Goal: Task Accomplishment & Management: Manage account settings

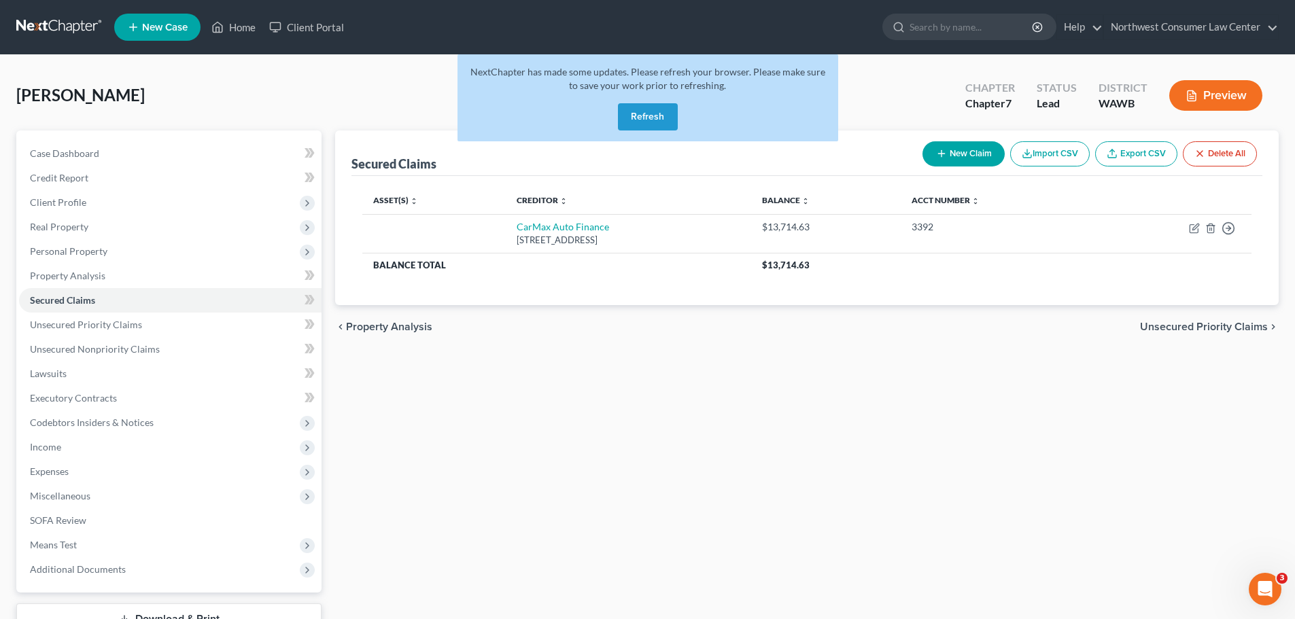
click at [18, 30] on link at bounding box center [59, 27] width 87 height 24
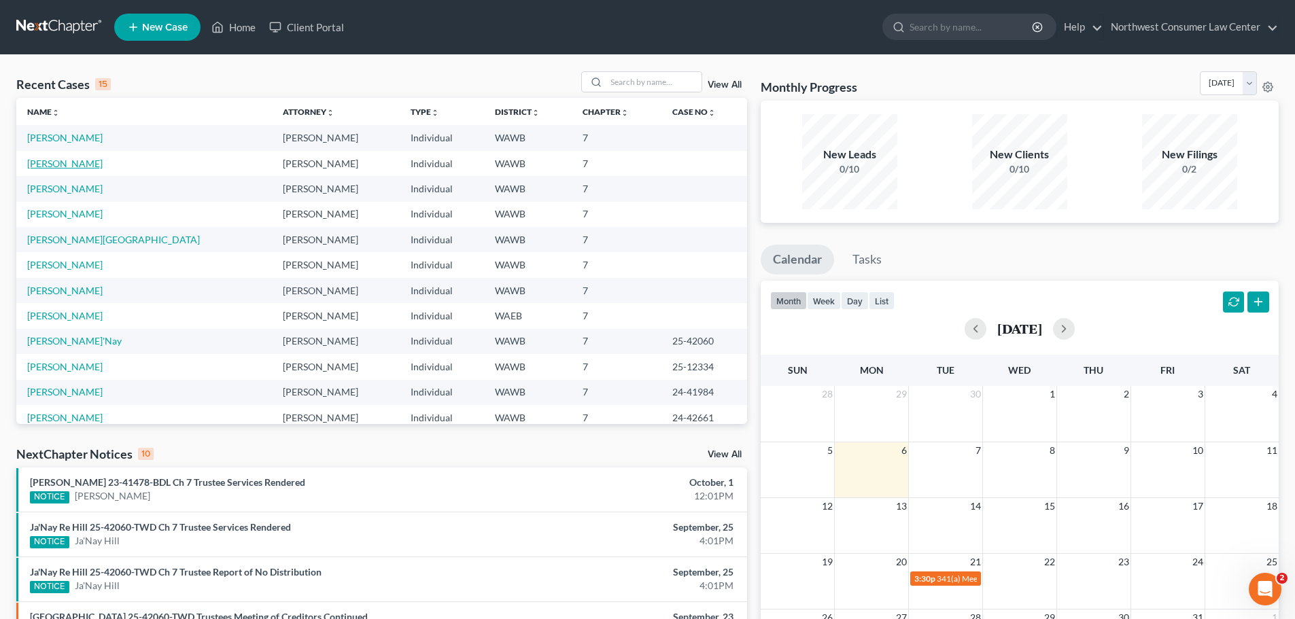
click at [77, 162] on link "[PERSON_NAME]" at bounding box center [64, 164] width 75 height 12
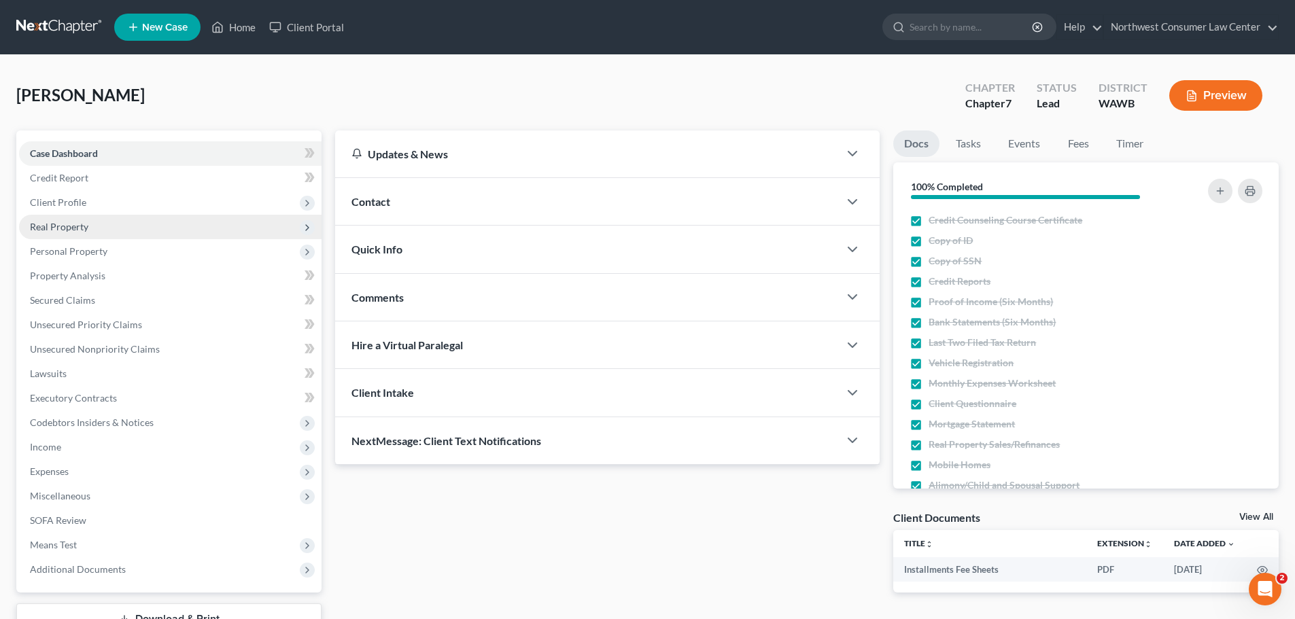
click at [214, 225] on span "Real Property" at bounding box center [170, 227] width 302 height 24
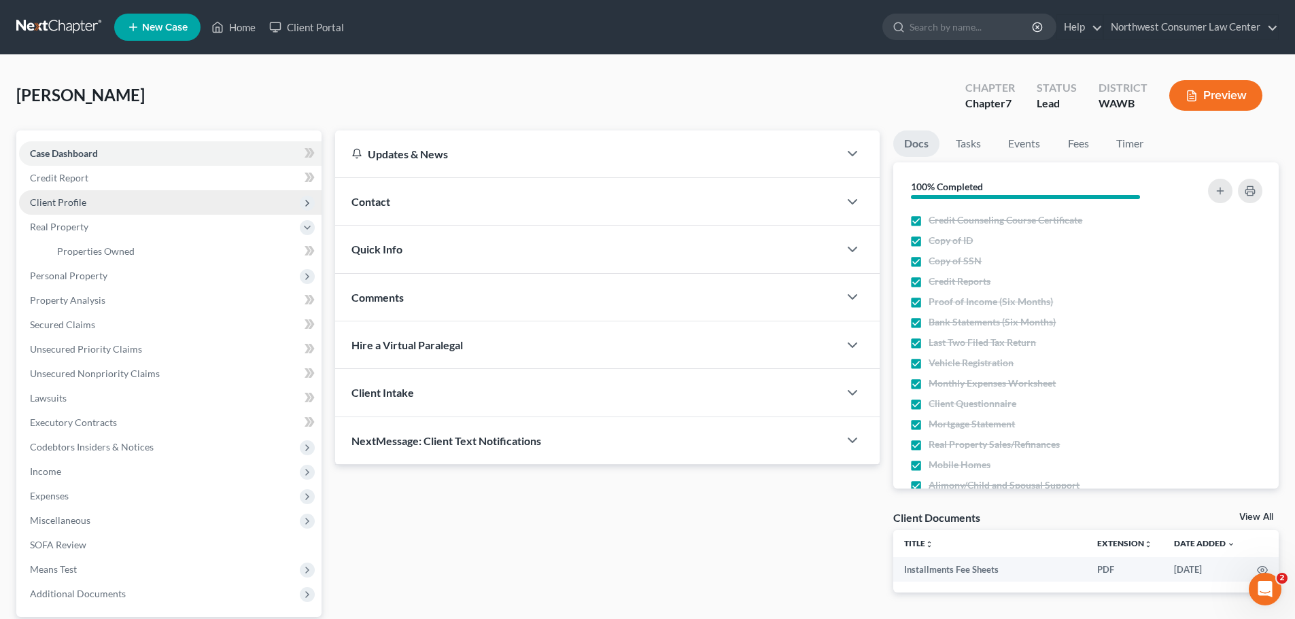
click at [214, 207] on span "Client Profile" at bounding box center [170, 202] width 302 height 24
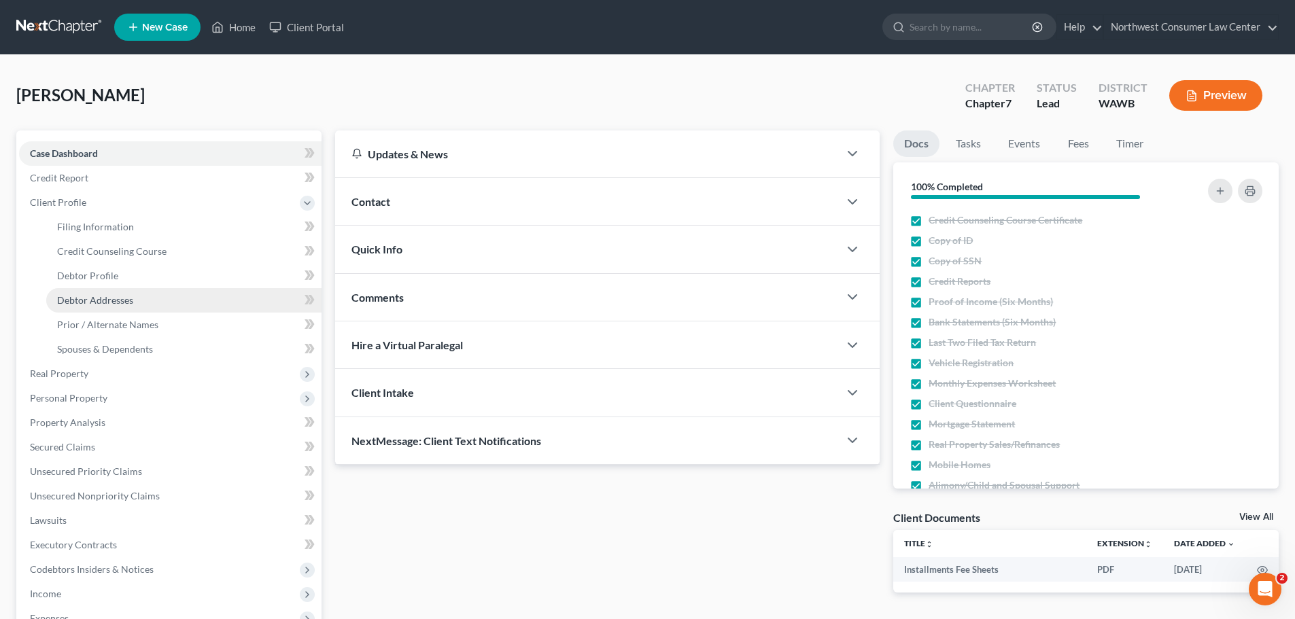
click at [174, 301] on link "Debtor Addresses" at bounding box center [183, 300] width 275 height 24
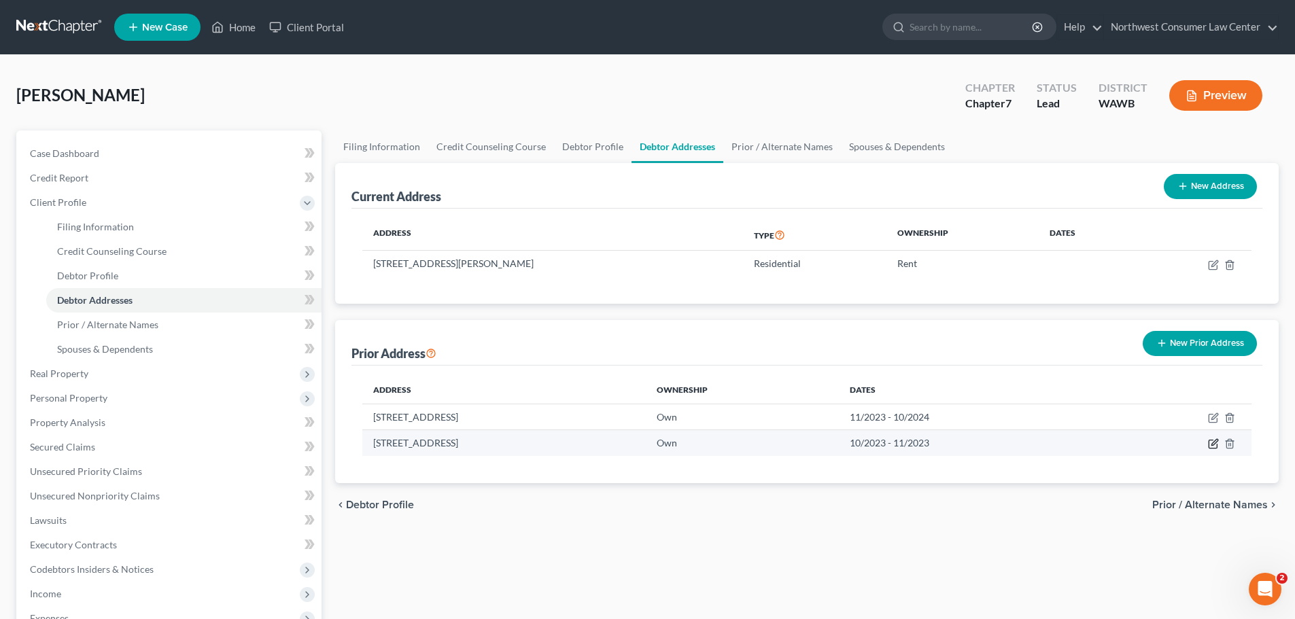
click at [1216, 447] on icon "button" at bounding box center [1213, 443] width 11 height 11
select select "4"
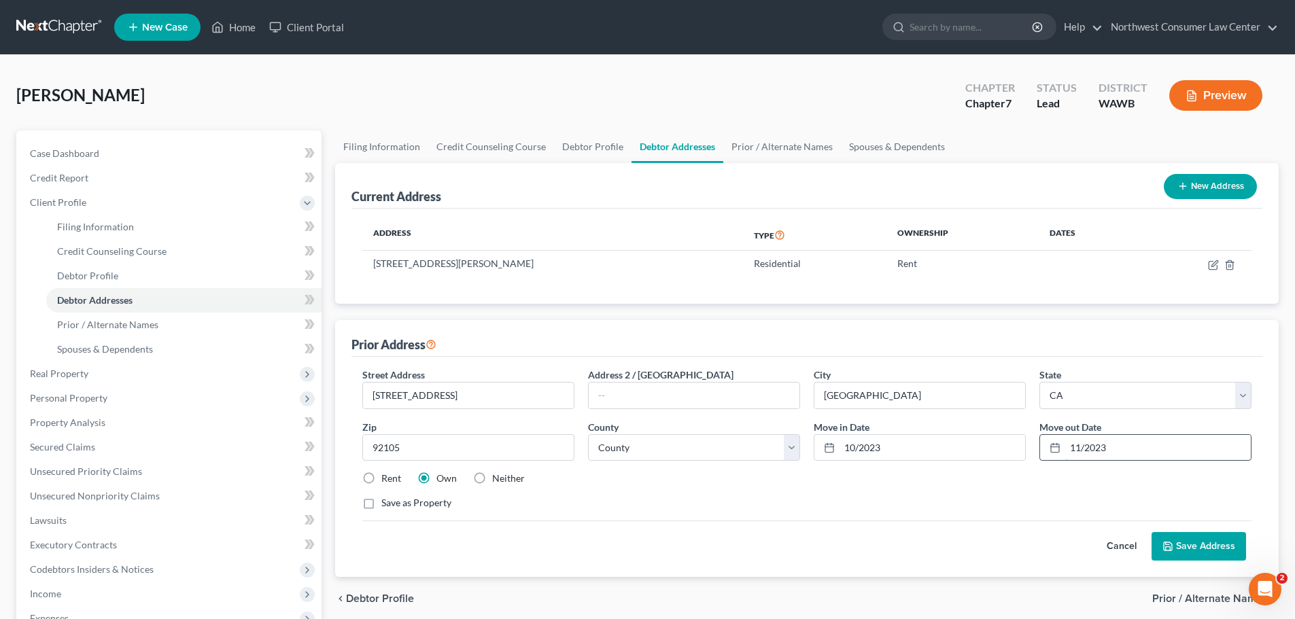
click at [1137, 453] on input "11/2023" at bounding box center [1158, 448] width 186 height 26
type input "[DATE]"
click at [1194, 540] on button "Save Address" at bounding box center [1198, 546] width 94 height 29
